Goal: Task Accomplishment & Management: Manage account settings

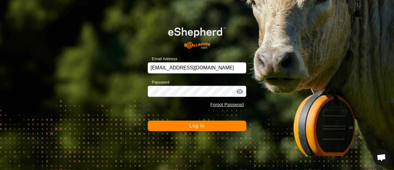
click at [196, 125] on span "Log In" at bounding box center [196, 125] width 15 height 5
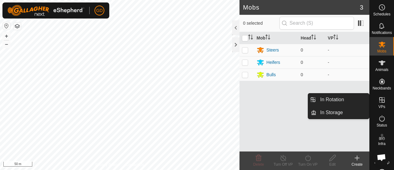
click at [381, 97] on icon at bounding box center [382, 100] width 6 height 6
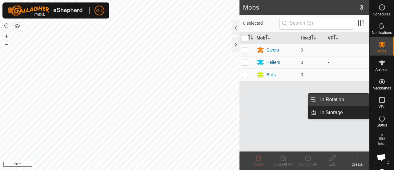
click at [329, 100] on link "In Rotation" at bounding box center [343, 99] width 53 height 12
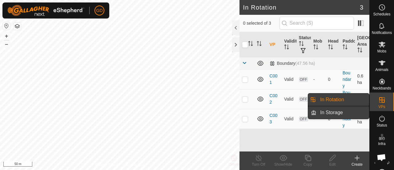
click at [327, 112] on link "In Storage" at bounding box center [343, 112] width 53 height 12
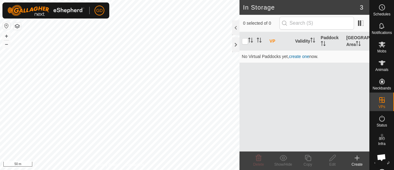
click at [357, 156] on icon at bounding box center [357, 158] width 0 height 4
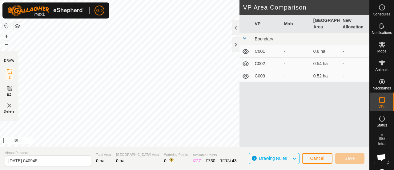
click at [107, 16] on div "GD" at bounding box center [55, 10] width 107 height 16
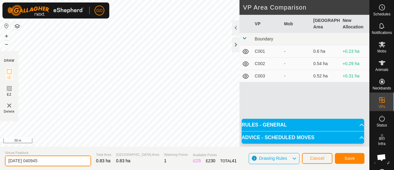
drag, startPoint x: 50, startPoint y: 160, endPoint x: 0, endPoint y: 158, distance: 49.9
click at [0, 158] on section "Virtual Paddock 2025-09-11 040945 Total Area 0.83 ha Grazing Area 0.83 ha Water…" at bounding box center [185, 157] width 370 height 23
type input "C004"
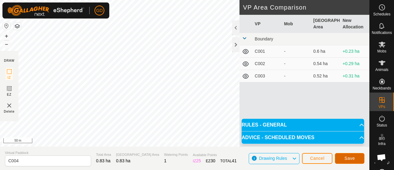
click at [349, 156] on span "Save" at bounding box center [350, 158] width 10 height 5
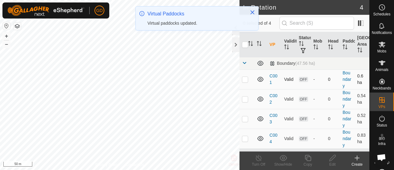
click at [245, 79] on p-checkbox at bounding box center [245, 79] width 6 height 5
checkbox input "true"
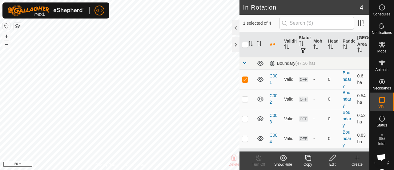
click at [331, 157] on icon at bounding box center [333, 157] width 8 height 7
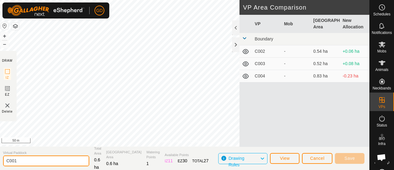
click at [27, 160] on input "C001" at bounding box center [46, 160] width 86 height 11
type input "C005"
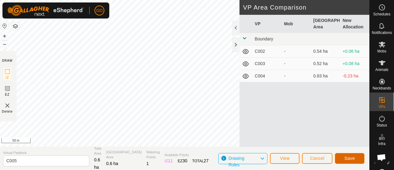
click at [352, 159] on span "Save" at bounding box center [350, 158] width 10 height 5
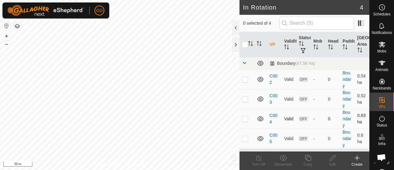
click at [248, 118] on p-checkbox at bounding box center [245, 118] width 6 height 5
checkbox input "true"
click at [329, 154] on icon at bounding box center [333, 157] width 8 height 7
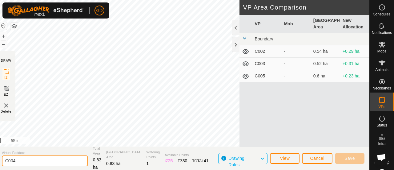
click at [24, 162] on input "C004" at bounding box center [45, 160] width 86 height 11
type input "C004"
click at [26, 159] on input "C004" at bounding box center [45, 160] width 86 height 11
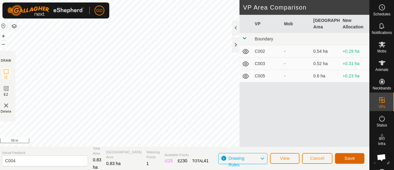
click at [345, 158] on span "Save" at bounding box center [350, 158] width 10 height 5
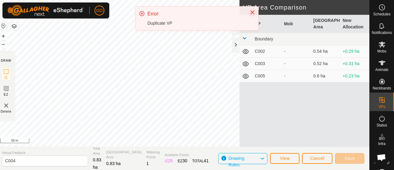
click at [252, 11] on icon "Close" at bounding box center [253, 12] width 4 height 4
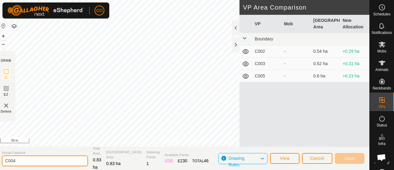
click at [29, 159] on input "C004" at bounding box center [45, 160] width 86 height 11
type input "C001"
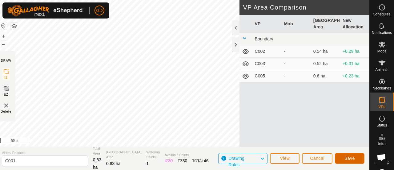
click at [347, 156] on span "Save" at bounding box center [350, 158] width 10 height 5
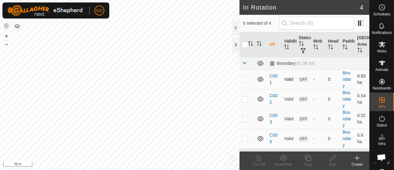
click at [246, 78] on p-checkbox at bounding box center [245, 79] width 6 height 5
checkbox input "false"
click at [245, 98] on p-checkbox at bounding box center [245, 98] width 6 height 5
checkbox input "true"
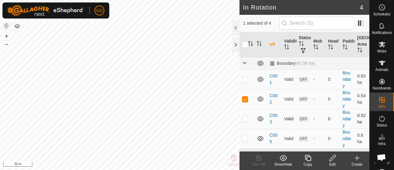
click at [245, 118] on p-checkbox at bounding box center [245, 118] width 6 height 5
click at [245, 116] on p-checkbox at bounding box center [245, 118] width 6 height 5
click at [245, 117] on p-checkbox at bounding box center [245, 118] width 6 height 5
checkbox input "true"
click at [245, 137] on p-checkbox at bounding box center [245, 138] width 6 height 5
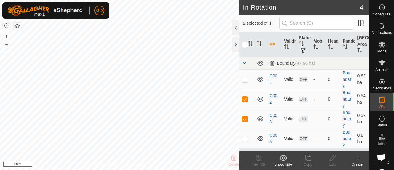
checkbox input "true"
click at [246, 98] on p-checkbox at bounding box center [245, 98] width 6 height 5
checkbox input "false"
click at [245, 116] on p-checkbox at bounding box center [245, 118] width 6 height 5
checkbox input "false"
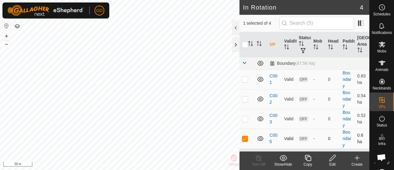
click at [244, 137] on p-checkbox at bounding box center [245, 138] width 6 height 5
click at [246, 137] on p-checkbox at bounding box center [245, 138] width 6 height 5
checkbox input "true"
click at [334, 157] on icon at bounding box center [333, 157] width 8 height 7
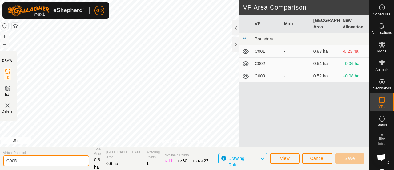
click at [23, 160] on input "C005" at bounding box center [46, 160] width 86 height 11
type input "C010"
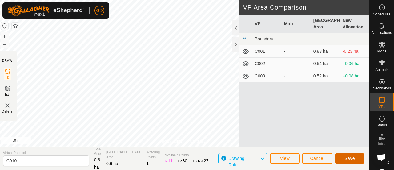
click at [345, 156] on span "Save" at bounding box center [350, 158] width 10 height 5
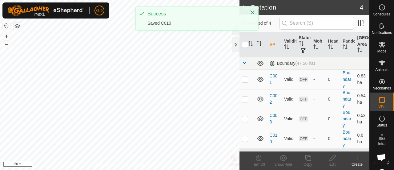
click at [246, 117] on p-checkbox at bounding box center [245, 118] width 6 height 5
checkbox input "true"
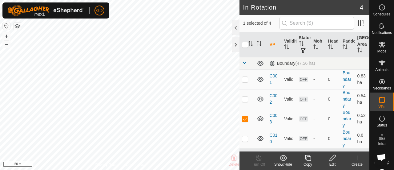
click at [332, 158] on icon at bounding box center [333, 157] width 8 height 7
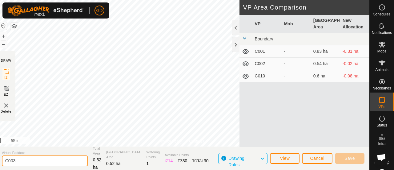
click at [22, 160] on input "C003" at bounding box center [45, 160] width 86 height 11
type input "C003"
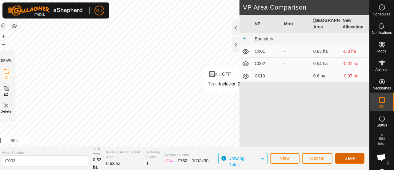
click at [345, 154] on button "Save" at bounding box center [350, 158] width 30 height 11
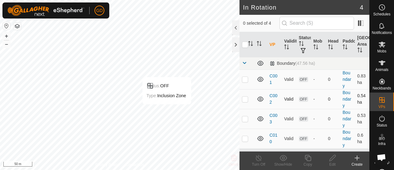
click at [246, 99] on p-checkbox at bounding box center [245, 98] width 6 height 5
checkbox input "true"
click at [333, 159] on icon at bounding box center [333, 158] width 6 height 6
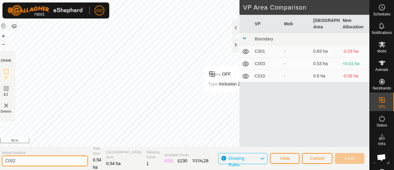
click at [24, 161] on input "C002" at bounding box center [45, 160] width 86 height 11
type input "C009"
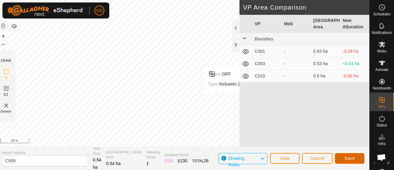
click at [349, 156] on span "Save" at bounding box center [350, 158] width 10 height 5
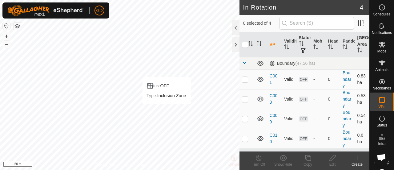
click at [245, 79] on p-checkbox at bounding box center [245, 79] width 6 height 5
click at [245, 81] on td at bounding box center [247, 79] width 15 height 20
click at [246, 79] on p-checkbox at bounding box center [245, 79] width 6 height 5
checkbox input "true"
click at [308, 156] on icon at bounding box center [308, 157] width 8 height 7
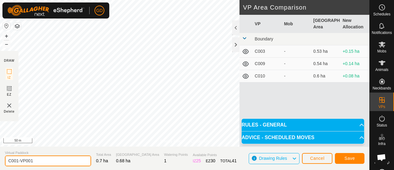
drag, startPoint x: 35, startPoint y: 161, endPoint x: 16, endPoint y: 160, distance: 18.5
click at [16, 160] on input "C001-VP001" at bounding box center [48, 160] width 86 height 11
type input "C002"
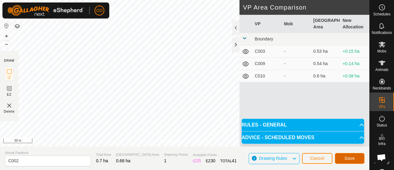
click at [346, 158] on span "Save" at bounding box center [350, 158] width 10 height 5
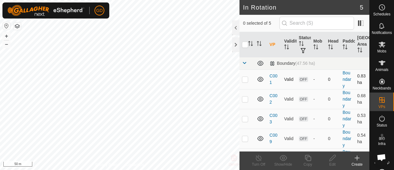
click at [246, 77] on p-checkbox at bounding box center [245, 79] width 6 height 5
checkbox input "true"
click at [245, 98] on p-checkbox at bounding box center [245, 98] width 6 height 5
checkbox input "true"
click at [244, 79] on p-checkbox at bounding box center [245, 79] width 6 height 5
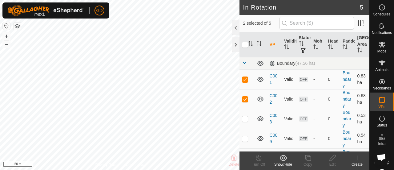
checkbox input "false"
click at [332, 158] on icon at bounding box center [333, 157] width 8 height 7
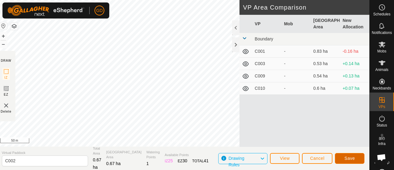
click at [346, 156] on span "Save" at bounding box center [350, 158] width 10 height 5
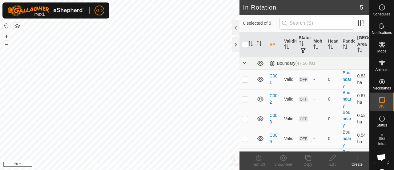
click at [246, 117] on p-checkbox at bounding box center [245, 118] width 6 height 5
checkbox input "true"
click at [248, 117] on p-checkbox at bounding box center [245, 118] width 6 height 5
checkbox input "true"
click at [333, 158] on icon at bounding box center [333, 158] width 6 height 6
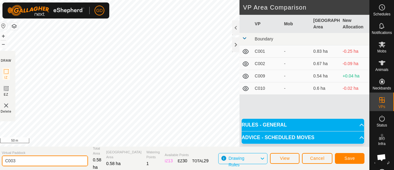
click at [25, 160] on input "C003" at bounding box center [45, 160] width 86 height 11
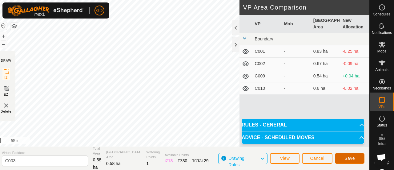
click at [351, 156] on span "Save" at bounding box center [350, 158] width 10 height 5
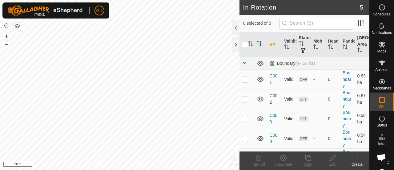
click at [243, 116] on p-checkbox at bounding box center [245, 118] width 6 height 5
checkbox input "true"
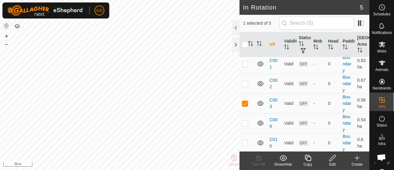
click at [308, 157] on icon at bounding box center [308, 158] width 6 height 6
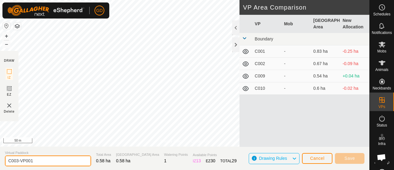
drag, startPoint x: 36, startPoint y: 161, endPoint x: 17, endPoint y: 161, distance: 19.7
click at [17, 161] on input "C003-VP001" at bounding box center [48, 160] width 86 height 11
type input "C004"
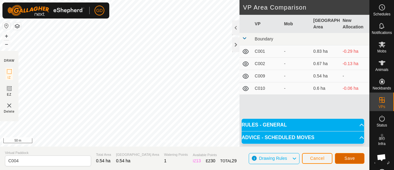
click at [347, 156] on span "Save" at bounding box center [350, 158] width 10 height 5
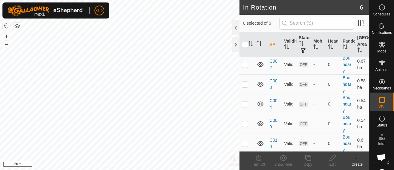
scroll to position [35, 0]
click at [243, 102] on p-checkbox at bounding box center [245, 103] width 6 height 5
checkbox input "true"
click at [308, 157] on icon at bounding box center [308, 157] width 8 height 7
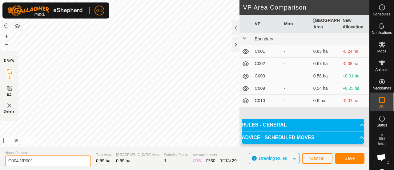
click at [37, 160] on input "C004-VP001" at bounding box center [48, 160] width 86 height 11
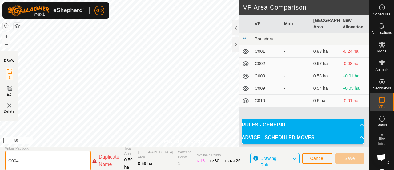
type input "C004"
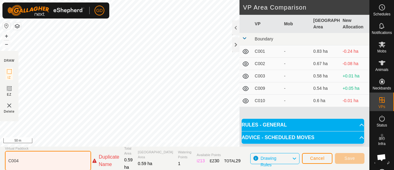
click at [22, 160] on input "C004" at bounding box center [48, 161] width 86 height 20
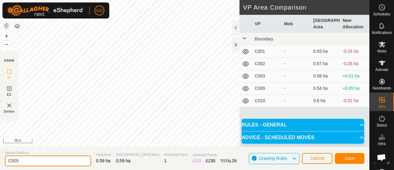
type input "C005"
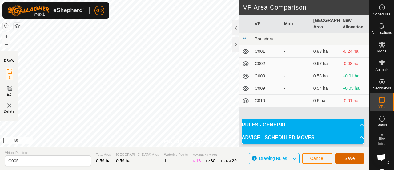
click at [348, 156] on span "Save" at bounding box center [350, 158] width 10 height 5
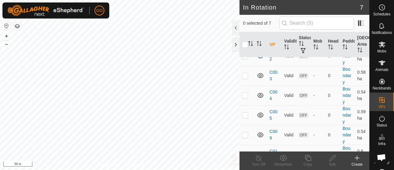
scroll to position [50, 0]
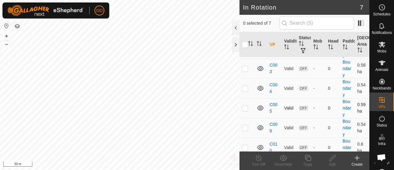
click at [246, 106] on p-checkbox at bounding box center [245, 107] width 6 height 5
checkbox input "true"
click at [309, 159] on icon at bounding box center [308, 157] width 8 height 7
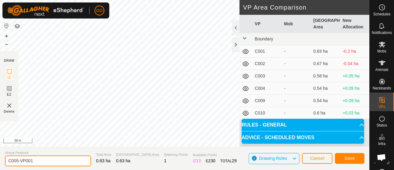
drag, startPoint x: 33, startPoint y: 160, endPoint x: 16, endPoint y: 160, distance: 17.6
click at [16, 160] on input "C005-VP001" at bounding box center [48, 160] width 86 height 11
type input "C006"
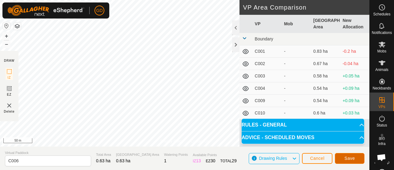
click at [347, 158] on span "Save" at bounding box center [350, 158] width 10 height 5
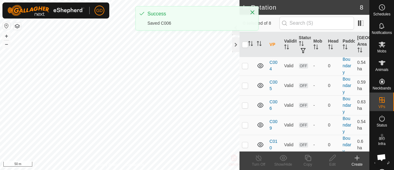
scroll to position [74, 0]
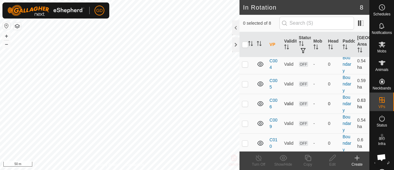
click at [245, 102] on p-checkbox at bounding box center [245, 103] width 6 height 5
checkbox input "true"
click at [308, 157] on icon at bounding box center [308, 157] width 8 height 7
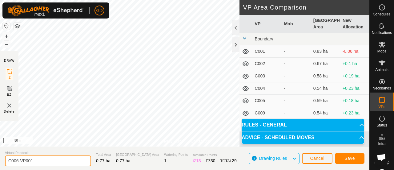
drag, startPoint x: 37, startPoint y: 160, endPoint x: 17, endPoint y: 160, distance: 19.4
click at [17, 160] on input "C006-VP001" at bounding box center [48, 160] width 86 height 11
type input "C007"
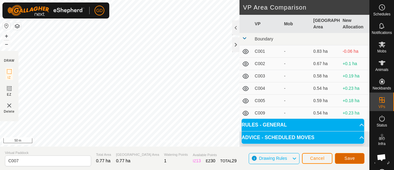
click at [346, 155] on button "Save" at bounding box center [350, 158] width 30 height 11
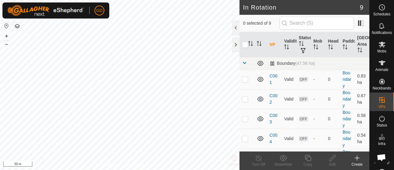
scroll to position [94, 0]
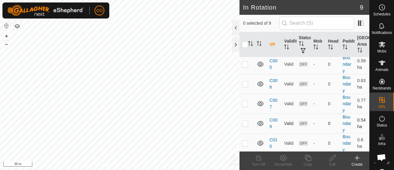
click at [245, 121] on p-checkbox at bounding box center [245, 123] width 6 height 5
checkbox input "true"
click at [332, 159] on icon at bounding box center [333, 158] width 6 height 6
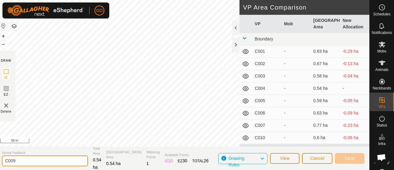
click at [22, 160] on input "C009" at bounding box center [45, 160] width 86 height 11
type input "C008"
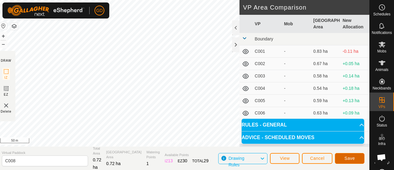
click at [346, 159] on span "Save" at bounding box center [350, 158] width 10 height 5
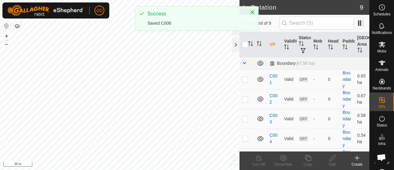
scroll to position [94, 0]
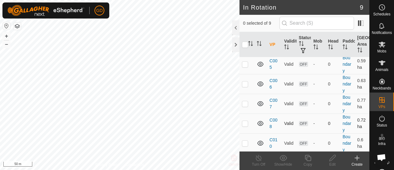
click at [246, 122] on p-checkbox at bounding box center [245, 123] width 6 height 5
click at [245, 122] on p-checkbox at bounding box center [245, 123] width 6 height 5
checkbox input "false"
click at [246, 144] on td at bounding box center [247, 143] width 15 height 20
checkbox input "true"
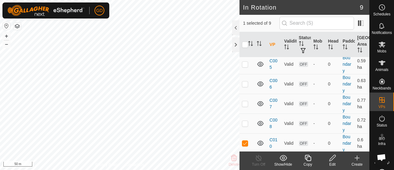
click at [330, 157] on icon at bounding box center [333, 157] width 8 height 7
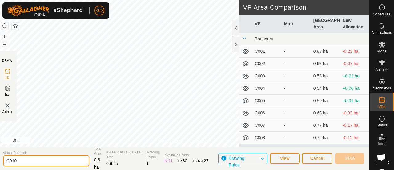
click at [29, 162] on input "C010" at bounding box center [46, 160] width 86 height 11
type input "C009"
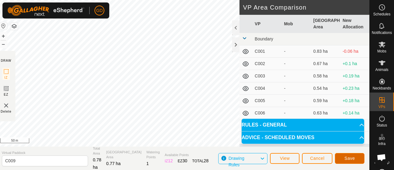
click at [349, 159] on span "Save" at bounding box center [350, 158] width 10 height 5
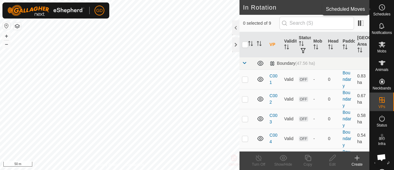
click at [379, 11] on es-schedule-vp-svg-icon at bounding box center [382, 7] width 11 height 10
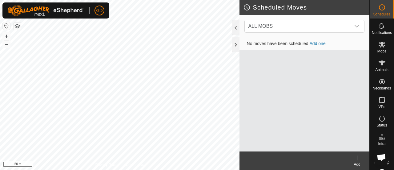
click at [317, 43] on link "Add one" at bounding box center [318, 43] width 16 height 5
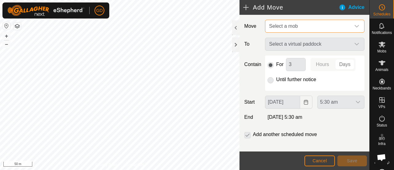
click at [287, 26] on span "Select a mob" at bounding box center [283, 25] width 29 height 5
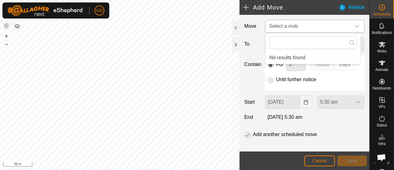
click at [287, 26] on span "Select a mob" at bounding box center [283, 25] width 29 height 5
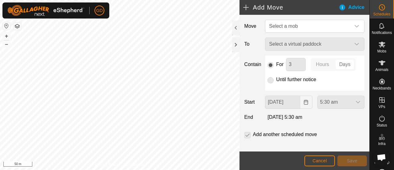
click at [289, 44] on div "Select a virtual paddock" at bounding box center [315, 44] width 104 height 13
click at [285, 27] on span "Select a mob" at bounding box center [283, 25] width 29 height 5
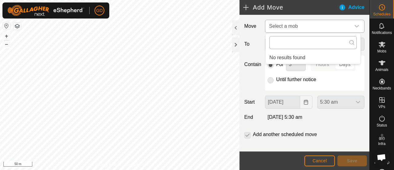
click at [294, 42] on input "text" at bounding box center [312, 42] width 87 height 13
click at [319, 158] on span "Cancel" at bounding box center [320, 160] width 14 height 5
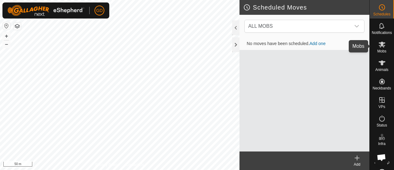
click at [379, 46] on icon at bounding box center [382, 45] width 7 height 6
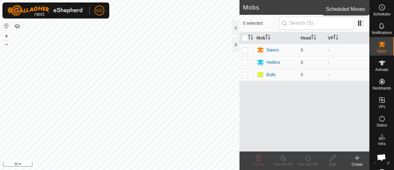
click at [378, 11] on icon at bounding box center [381, 7] width 7 height 7
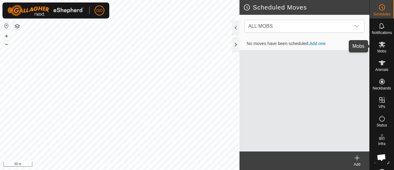
click at [381, 44] on icon at bounding box center [382, 45] width 7 height 6
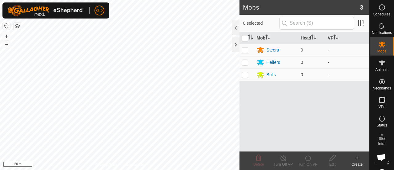
click at [247, 74] on p-checkbox at bounding box center [245, 74] width 6 height 5
checkbox input "true"
click at [333, 158] on icon at bounding box center [333, 158] width 6 height 6
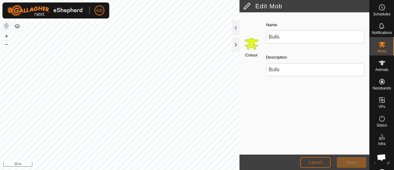
click at [315, 160] on span "Cancel" at bounding box center [315, 162] width 14 height 5
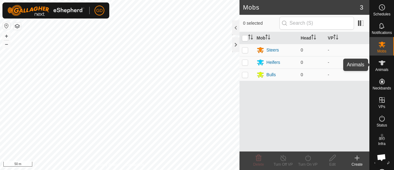
click at [379, 64] on icon at bounding box center [382, 62] width 7 height 5
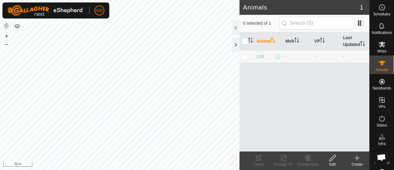
click at [245, 56] on p-checkbox at bounding box center [245, 56] width 6 height 5
checkbox input "true"
click at [307, 157] on icon at bounding box center [308, 157] width 8 height 7
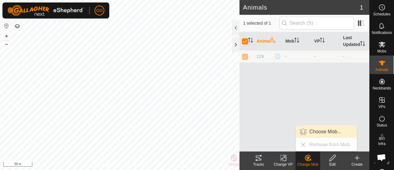
click at [317, 133] on link "Choose Mob..." at bounding box center [326, 131] width 61 height 12
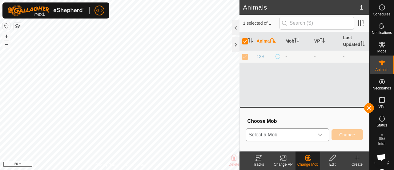
click at [321, 134] on icon "dropdown trigger" at bounding box center [320, 134] width 5 height 5
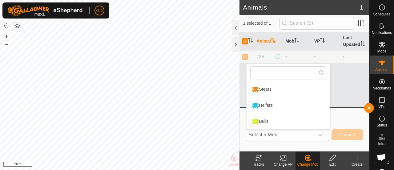
click at [265, 119] on li "Bulls" at bounding box center [288, 121] width 83 height 15
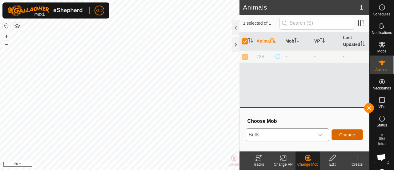
click at [345, 134] on span "Change" at bounding box center [347, 134] width 16 height 5
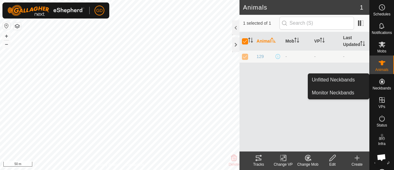
click at [378, 80] on icon at bounding box center [381, 81] width 7 height 7
click at [342, 80] on link "Unfitted Neckbands" at bounding box center [338, 80] width 61 height 12
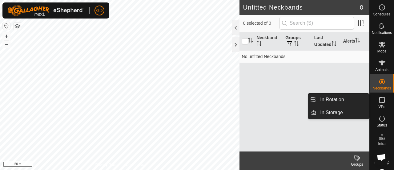
click at [382, 99] on icon at bounding box center [381, 99] width 7 height 7
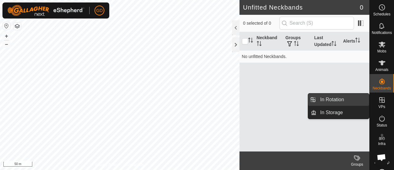
click at [333, 98] on link "In Rotation" at bounding box center [343, 99] width 53 height 12
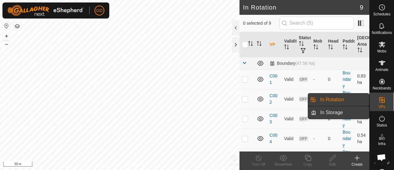
click at [330, 111] on link "In Storage" at bounding box center [343, 112] width 53 height 12
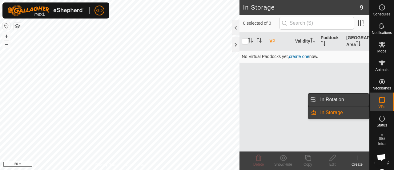
click at [329, 99] on link "In Rotation" at bounding box center [343, 99] width 53 height 12
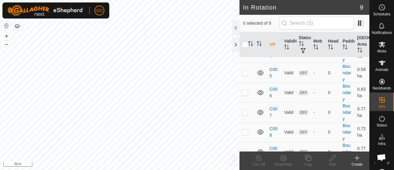
scroll to position [94, 0]
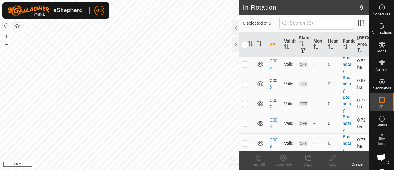
click at [245, 140] on p-checkbox at bounding box center [245, 142] width 6 height 5
checkbox input "true"
click at [333, 158] on icon at bounding box center [333, 158] width 6 height 6
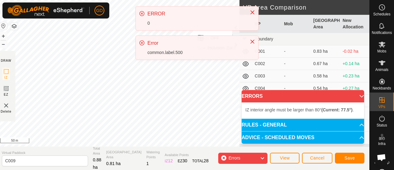
click at [219, 63] on div "GD Schedules Notifications Mobs Animals Neckbands VPs Status Infra Heatmap Help…" at bounding box center [197, 85] width 394 height 170
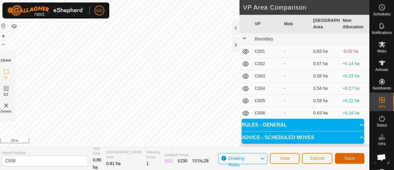
click at [346, 156] on span "Save" at bounding box center [350, 158] width 10 height 5
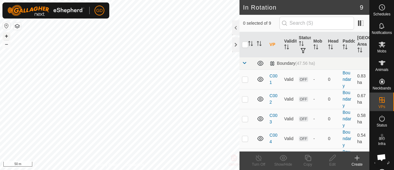
click at [6, 35] on button "+" at bounding box center [6, 35] width 7 height 7
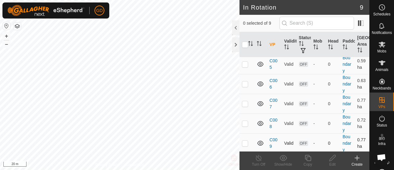
click at [246, 140] on p-checkbox at bounding box center [245, 142] width 6 height 5
checkbox input "true"
click at [332, 156] on icon at bounding box center [333, 157] width 8 height 7
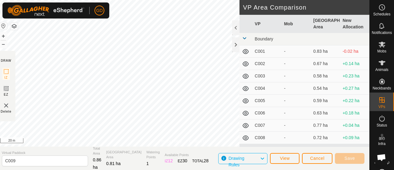
click at [109, 155] on div "Privacy Policy Contact Us Status: OFF Type: Inclusion Zone + – ⇧ i 20 m DRAW IZ…" at bounding box center [183, 85] width 373 height 170
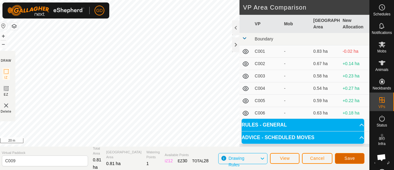
click at [349, 157] on span "Save" at bounding box center [350, 158] width 10 height 5
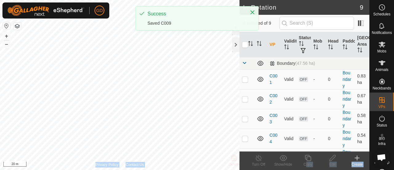
scroll to position [3, 0]
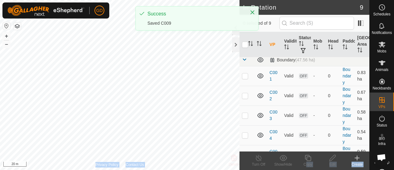
click at [199, 137] on div "In Rotation 9 0 selected of 9 VP Validity Status Mob Head Paddock Grazing Area …" at bounding box center [185, 85] width 370 height 170
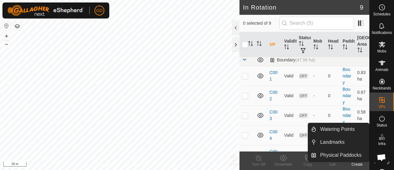
click at [382, 138] on icon at bounding box center [383, 137] width 3 height 3
click at [336, 154] on link "Physical Paddocks" at bounding box center [343, 155] width 53 height 12
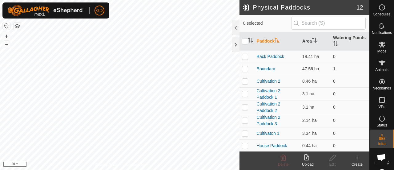
click at [245, 69] on p-checkbox at bounding box center [245, 68] width 6 height 5
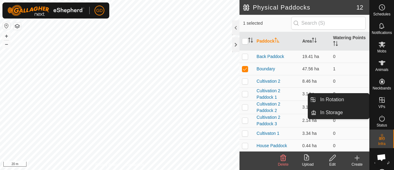
click at [379, 99] on icon at bounding box center [382, 100] width 6 height 6
click at [379, 100] on icon at bounding box center [382, 100] width 6 height 6
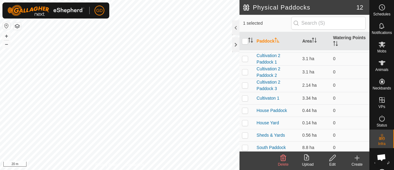
scroll to position [49, 0]
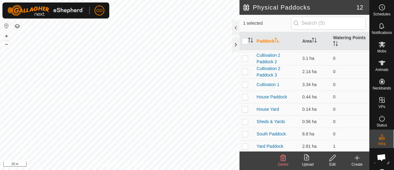
click at [245, 30] on div "Physical Paddocks 12 1 selected Paddock Area Watering Points Back Paddock 19.41…" at bounding box center [185, 85] width 370 height 170
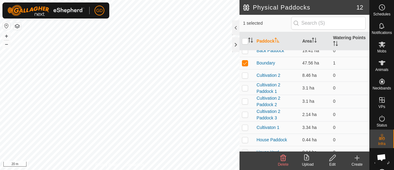
scroll to position [0, 0]
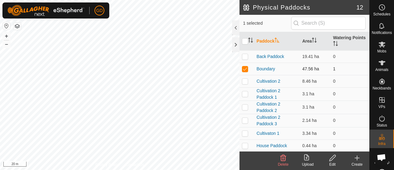
click at [243, 68] on p-checkbox at bounding box center [245, 68] width 6 height 5
checkbox input "false"
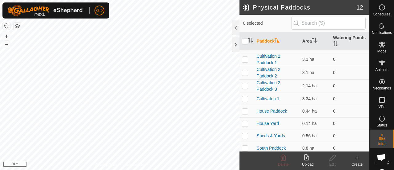
scroll to position [46, 0]
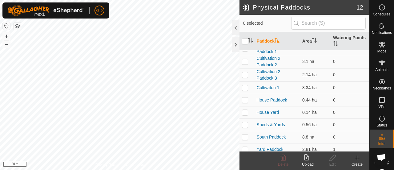
click at [248, 99] on p-checkbox at bounding box center [245, 99] width 6 height 5
checkbox input "true"
click at [333, 155] on icon at bounding box center [333, 157] width 8 height 7
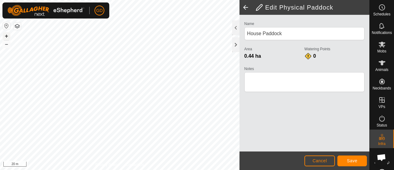
click at [5, 35] on button "+" at bounding box center [6, 35] width 7 height 7
click at [6, 35] on button "+" at bounding box center [6, 35] width 7 height 7
click at [352, 159] on span "Save" at bounding box center [352, 160] width 10 height 5
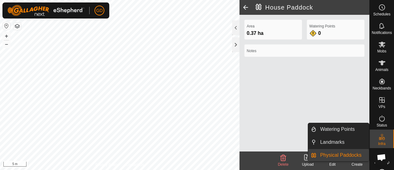
click at [334, 153] on link "Physical Paddocks" at bounding box center [343, 155] width 53 height 12
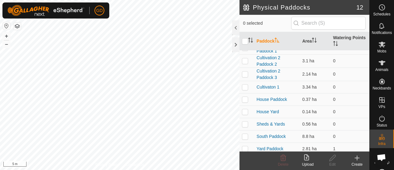
scroll to position [49, 0]
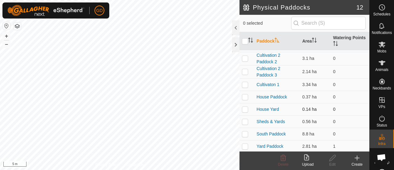
click at [245, 110] on p-checkbox at bounding box center [245, 109] width 6 height 5
checkbox input "true"
click at [332, 159] on icon at bounding box center [333, 158] width 6 height 6
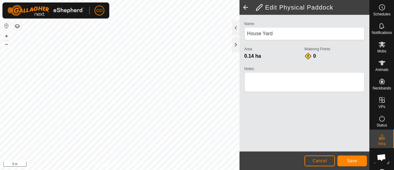
click at [263, 134] on div "Edit Physical Paddock Name House Yard Area 0.14 ha Watering Points 0 Notes Canc…" at bounding box center [185, 85] width 370 height 170
click at [240, 98] on div "Edit Physical Paddock Name House Yard Area 0.14 ha Watering Points 0 Notes Canc…" at bounding box center [185, 85] width 370 height 170
click at [8, 43] on button "–" at bounding box center [6, 43] width 7 height 7
click at [346, 161] on button "Save" at bounding box center [353, 160] width 30 height 11
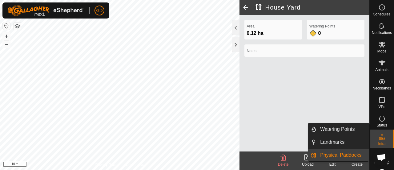
click at [342, 153] on link "Physical Paddocks" at bounding box center [343, 155] width 53 height 12
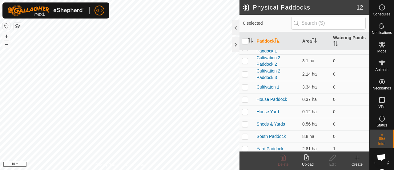
scroll to position [49, 0]
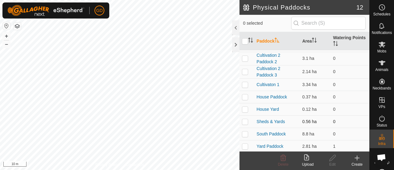
click at [245, 121] on p-checkbox at bounding box center [245, 121] width 6 height 5
checkbox input "true"
click at [334, 158] on icon at bounding box center [333, 157] width 8 height 7
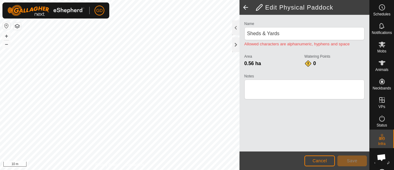
click at [245, 169] on div "Edit Physical Paddock Name Sheds & Yards Allowed characters are alphanumeric, h…" at bounding box center [185, 85] width 370 height 170
click at [7, 35] on button "+" at bounding box center [6, 35] width 7 height 7
click at [140, 0] on html "GD Schedules Notifications Mobs Animals Neckbands VPs Status Infra Heatmap Help…" at bounding box center [197, 85] width 394 height 170
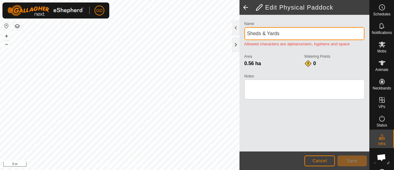
click at [264, 32] on input "Sheds & Yards" at bounding box center [305, 33] width 120 height 13
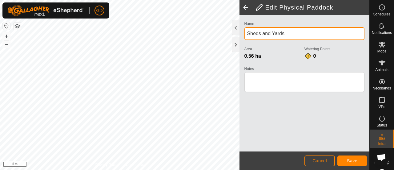
type input "Sheds and Yards"
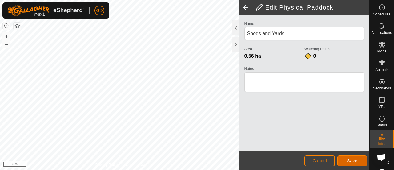
click at [350, 162] on span "Save" at bounding box center [352, 160] width 10 height 5
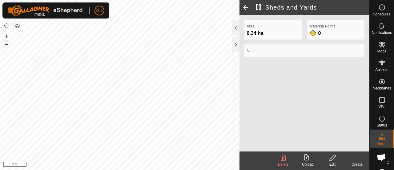
click at [7, 44] on button "–" at bounding box center [6, 43] width 7 height 7
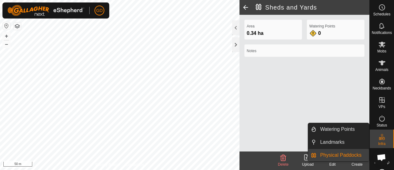
click at [338, 153] on link "Physical Paddocks" at bounding box center [343, 155] width 53 height 12
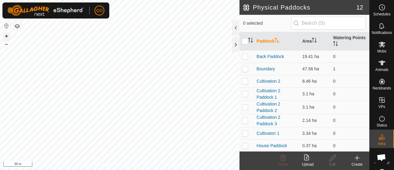
click at [6, 34] on button "+" at bounding box center [6, 35] width 7 height 7
click at [57, 169] on html "GD Schedules Notifications Mobs Animals Neckbands VPs Status Infra Heatmap Help…" at bounding box center [197, 85] width 394 height 170
click at [244, 80] on p-checkbox at bounding box center [245, 81] width 6 height 5
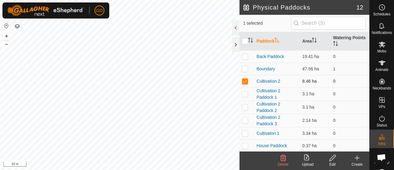
checkbox input "false"
click at [245, 92] on p-checkbox at bounding box center [245, 93] width 6 height 5
checkbox input "false"
click at [245, 106] on p-checkbox at bounding box center [245, 106] width 6 height 5
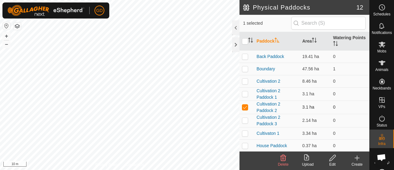
click at [245, 106] on p-checkbox at bounding box center [245, 106] width 6 height 5
checkbox input "false"
click at [245, 132] on p-checkbox at bounding box center [245, 133] width 6 height 5
checkbox input "true"
click at [333, 157] on icon at bounding box center [333, 157] width 8 height 7
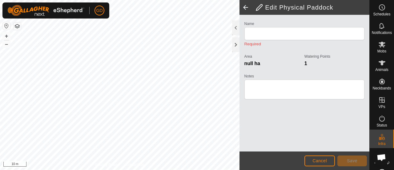
type input "Cultivaton 1"
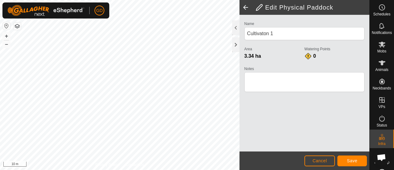
click at [192, 0] on html "GD Schedules Notifications Mobs Animals Neckbands VPs Status Infra Heatmap Help…" at bounding box center [197, 85] width 394 height 170
click at [350, 159] on span "Save" at bounding box center [352, 160] width 10 height 5
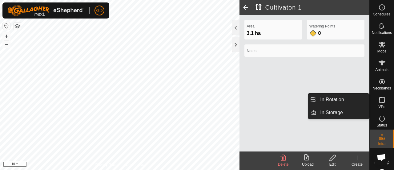
click at [379, 99] on icon at bounding box center [382, 100] width 6 height 6
click at [379, 97] on icon at bounding box center [382, 100] width 6 height 6
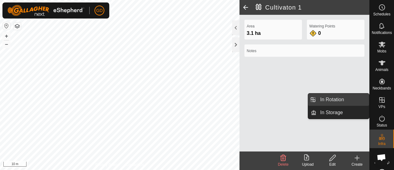
click at [333, 100] on link "In Rotation" at bounding box center [343, 99] width 53 height 12
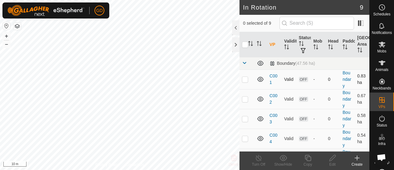
click at [301, 77] on span "OFF" at bounding box center [303, 79] width 9 height 5
click at [246, 78] on p-checkbox at bounding box center [245, 79] width 6 height 5
checkbox input "true"
click at [330, 156] on icon at bounding box center [333, 157] width 8 height 7
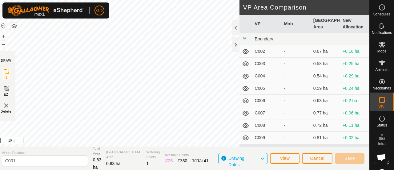
click at [250, 161] on span "Drawing Rules" at bounding box center [243, 158] width 31 height 8
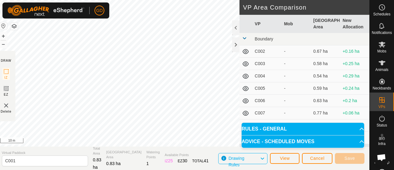
click at [271, 140] on p-accordion-header "ADVICE - SCHEDULED MOVES" at bounding box center [303, 141] width 123 height 12
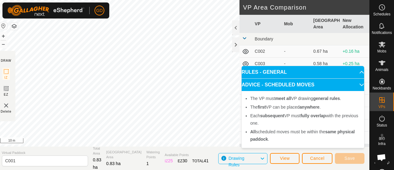
click at [358, 84] on p-accordion-header "ADVICE - SCHEDULED MOVES" at bounding box center [303, 85] width 123 height 12
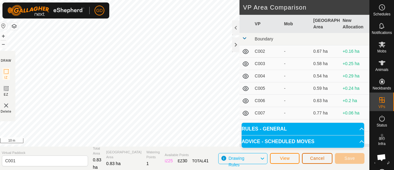
click at [317, 158] on span "Cancel" at bounding box center [317, 158] width 14 height 5
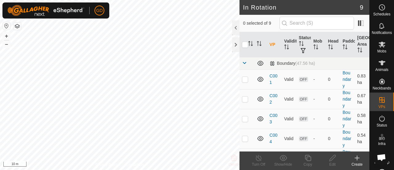
checkbox input "true"
click at [331, 159] on icon at bounding box center [333, 157] width 8 height 7
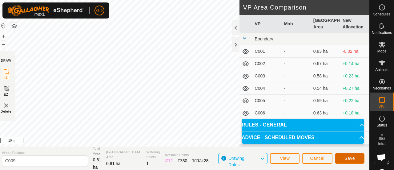
click at [350, 156] on span "Save" at bounding box center [350, 158] width 10 height 5
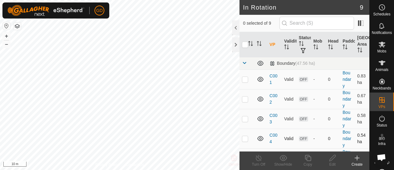
click at [254, 132] on div "In Rotation 9 0 selected of 9 VP Validity Status Mob Head Paddock Grazing Area …" at bounding box center [185, 85] width 370 height 170
click at [5, 44] on button "–" at bounding box center [6, 43] width 7 height 7
click at [357, 158] on icon at bounding box center [357, 158] width 4 height 0
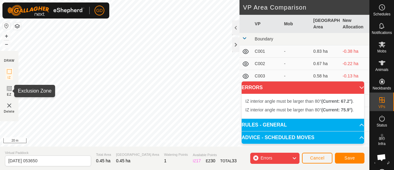
click at [7, 89] on icon at bounding box center [9, 88] width 7 height 7
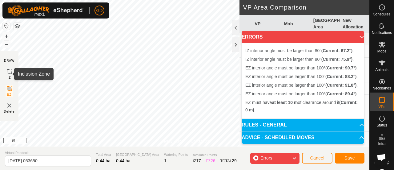
click at [9, 72] on icon at bounding box center [9, 71] width 7 height 7
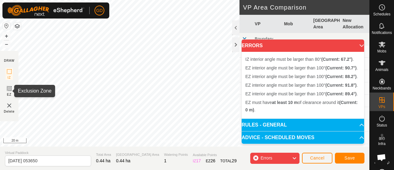
click at [8, 89] on icon at bounding box center [9, 89] width 4 height 4
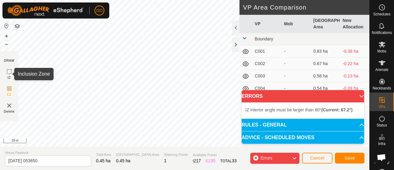
click at [9, 71] on icon at bounding box center [9, 71] width 7 height 7
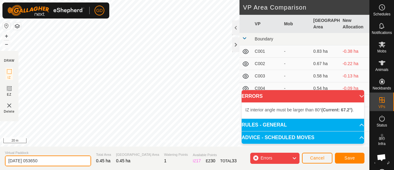
drag, startPoint x: 48, startPoint y: 160, endPoint x: 4, endPoint y: 154, distance: 44.3
click at [4, 154] on section "Virtual Paddock 2025-09-11 053650 Total Area 0.45 ha Grazing Area 0.45 ha Water…" at bounding box center [185, 157] width 370 height 23
type input "C010"
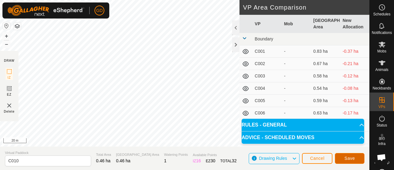
click at [347, 156] on span "Save" at bounding box center [350, 158] width 10 height 5
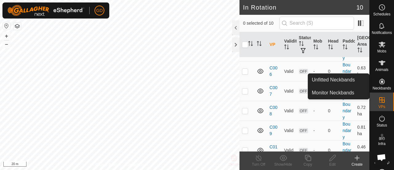
scroll to position [113, 0]
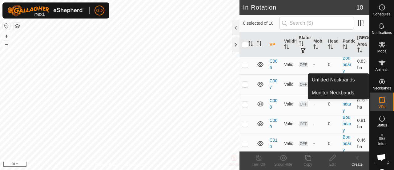
click at [246, 122] on p-checkbox at bounding box center [245, 123] width 6 height 5
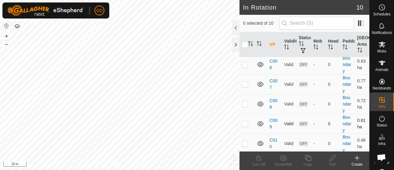
checkbox input "true"
click at [244, 141] on p-checkbox at bounding box center [245, 143] width 6 height 5
checkbox input "true"
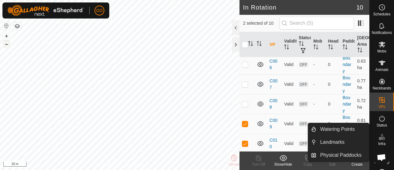
click at [5, 46] on button "–" at bounding box center [6, 43] width 7 height 7
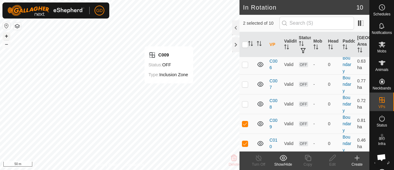
checkbox input "false"
checkbox input "true"
click at [308, 158] on icon at bounding box center [308, 157] width 8 height 7
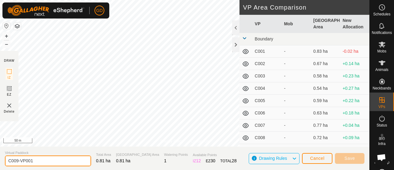
drag, startPoint x: 35, startPoint y: 159, endPoint x: 18, endPoint y: 160, distance: 17.3
click at [18, 160] on input "C009-VP001" at bounding box center [48, 160] width 86 height 11
type input "C009.1"
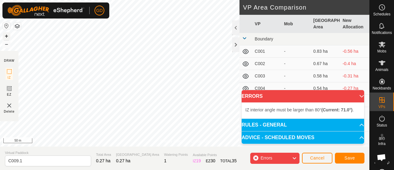
click at [7, 36] on button "+" at bounding box center [6, 35] width 7 height 7
click at [6, 35] on button "+" at bounding box center [6, 35] width 7 height 7
click at [9, 43] on button "–" at bounding box center [6, 43] width 7 height 7
click at [277, 111] on span "IZ interior angle must be larger than 80° (Current: 71.0°) ." at bounding box center [299, 109] width 108 height 5
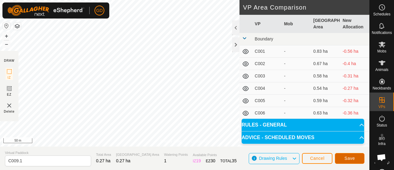
click at [348, 155] on button "Save" at bounding box center [350, 158] width 30 height 11
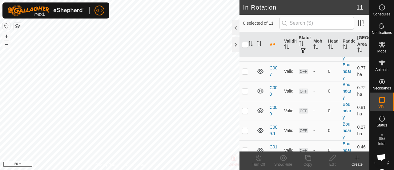
scroll to position [133, 0]
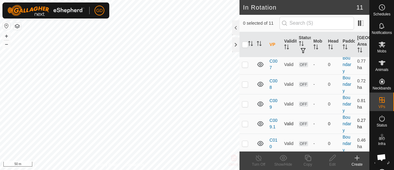
click at [245, 122] on p-checkbox at bounding box center [245, 123] width 6 height 5
checkbox input "true"
click at [245, 141] on p-checkbox at bounding box center [245, 143] width 6 height 5
checkbox input "true"
click at [246, 123] on p-checkbox at bounding box center [245, 123] width 6 height 5
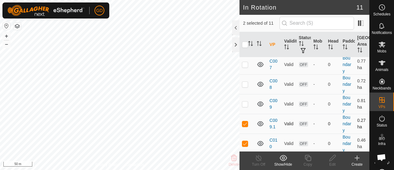
checkbox input "false"
click at [244, 141] on p-checkbox at bounding box center [245, 143] width 6 height 5
checkbox input "false"
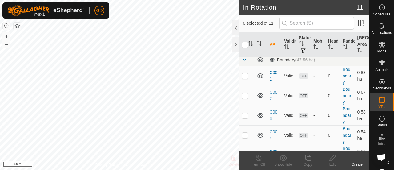
scroll to position [2, 0]
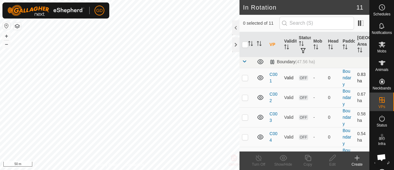
click at [243, 75] on p-checkbox at bounding box center [245, 77] width 6 height 5
checkbox input "true"
click at [245, 96] on p-checkbox at bounding box center [245, 97] width 6 height 5
checkbox input "true"
click at [245, 77] on p-checkbox at bounding box center [245, 77] width 6 height 5
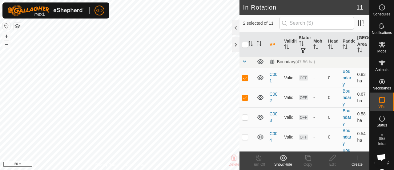
checkbox input "false"
click at [244, 117] on p-checkbox at bounding box center [245, 117] width 6 height 5
checkbox input "true"
click at [245, 96] on p-checkbox at bounding box center [245, 97] width 6 height 5
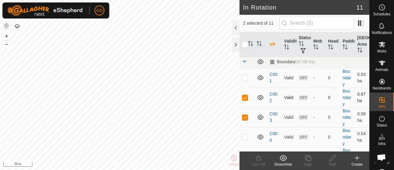
click at [245, 96] on p-checkbox at bounding box center [245, 97] width 6 height 5
checkbox input "false"
click at [244, 137] on p-checkbox at bounding box center [245, 136] width 6 height 5
checkbox input "false"
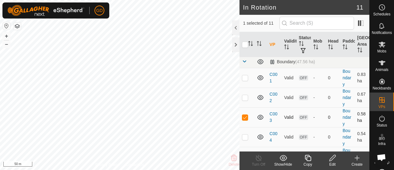
click at [243, 117] on p-checkbox at bounding box center [245, 117] width 6 height 5
checkbox input "false"
